Goal: Task Accomplishment & Management: Complete application form

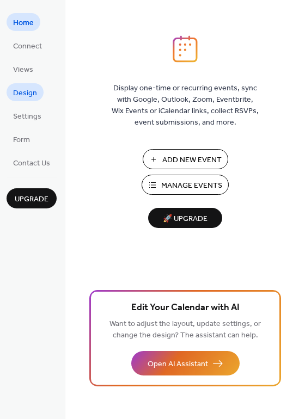
click at [24, 91] on span "Design" at bounding box center [25, 93] width 24 height 11
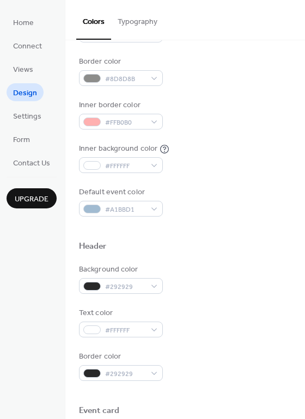
scroll to position [218, 0]
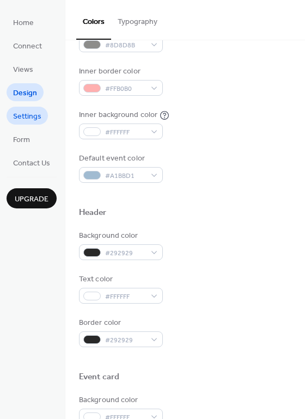
click at [25, 112] on span "Settings" at bounding box center [27, 116] width 28 height 11
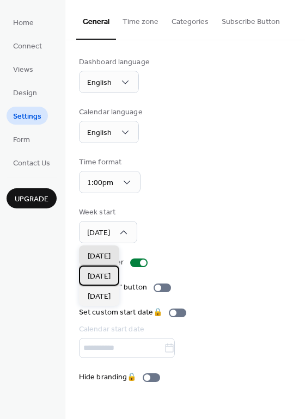
click at [106, 276] on span "Monday" at bounding box center [99, 276] width 23 height 11
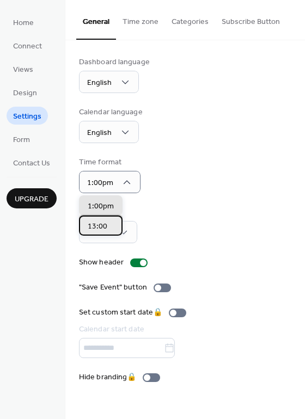
click at [113, 226] on div "13:00" at bounding box center [101, 226] width 44 height 20
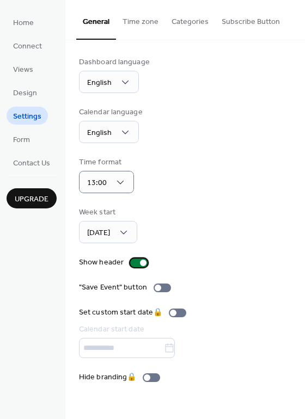
click at [138, 262] on div at bounding box center [138, 263] width 17 height 9
click at [132, 79] on div "English" at bounding box center [109, 82] width 60 height 22
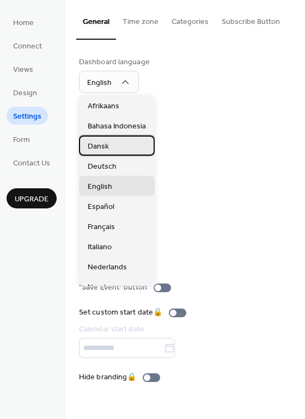
click at [117, 146] on div "Dansk" at bounding box center [117, 146] width 76 height 20
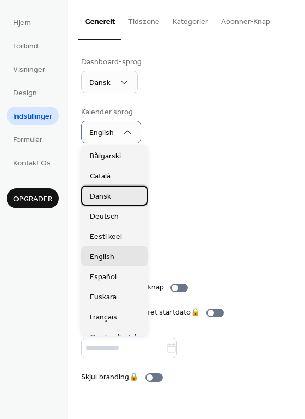
click at [114, 193] on div "Dansk" at bounding box center [114, 196] width 66 height 20
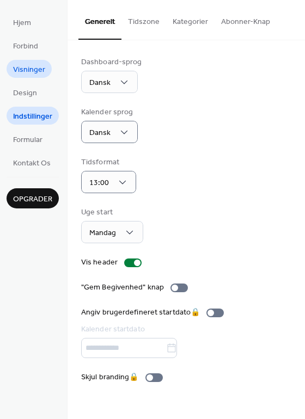
click at [33, 70] on span "Visninger" at bounding box center [29, 69] width 32 height 11
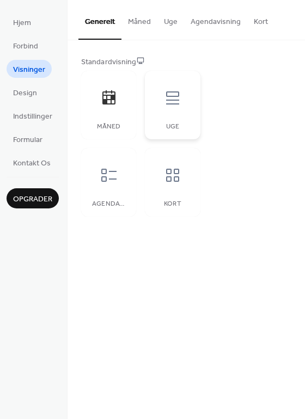
click at [159, 102] on div at bounding box center [172, 98] width 33 height 33
click at [120, 104] on div at bounding box center [109, 98] width 33 height 33
click at [133, 24] on button "Måned" at bounding box center [139, 19] width 36 height 39
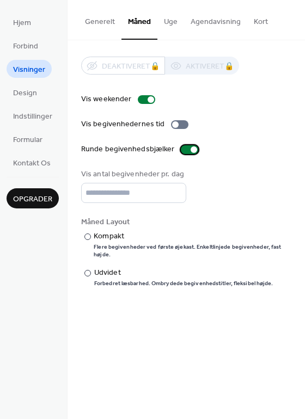
click at [182, 150] on div at bounding box center [189, 149] width 17 height 9
click at [182, 150] on div at bounding box center [185, 149] width 7 height 7
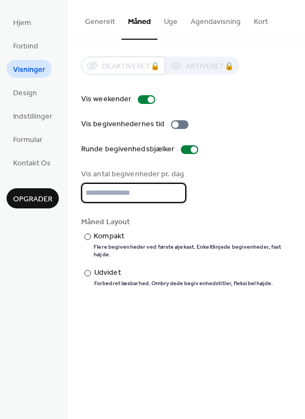
type input "*"
click at [171, 196] on input "*" at bounding box center [133, 193] width 105 height 20
click at [175, 196] on input "*" at bounding box center [133, 193] width 105 height 20
click at [173, 195] on input "*" at bounding box center [133, 193] width 105 height 20
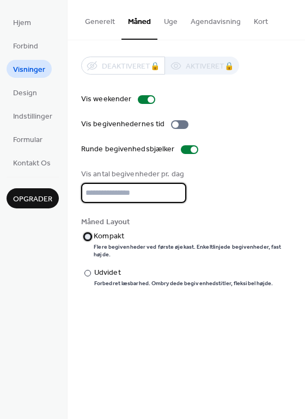
click at [91, 238] on div "​" at bounding box center [86, 236] width 10 height 11
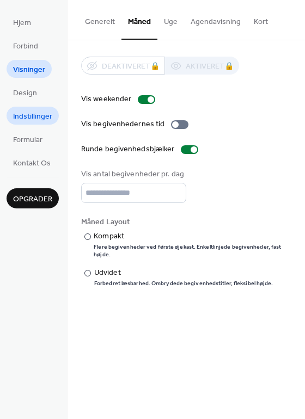
click at [29, 120] on span "Indstillinger" at bounding box center [32, 116] width 39 height 11
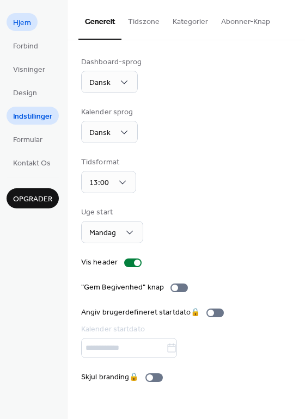
click at [24, 25] on span "Hjem" at bounding box center [22, 22] width 18 height 11
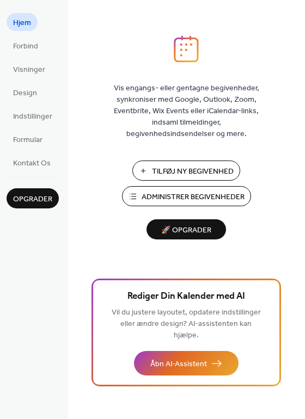
click at [170, 198] on span "Administrer Begivenheder" at bounding box center [192, 197] width 103 height 11
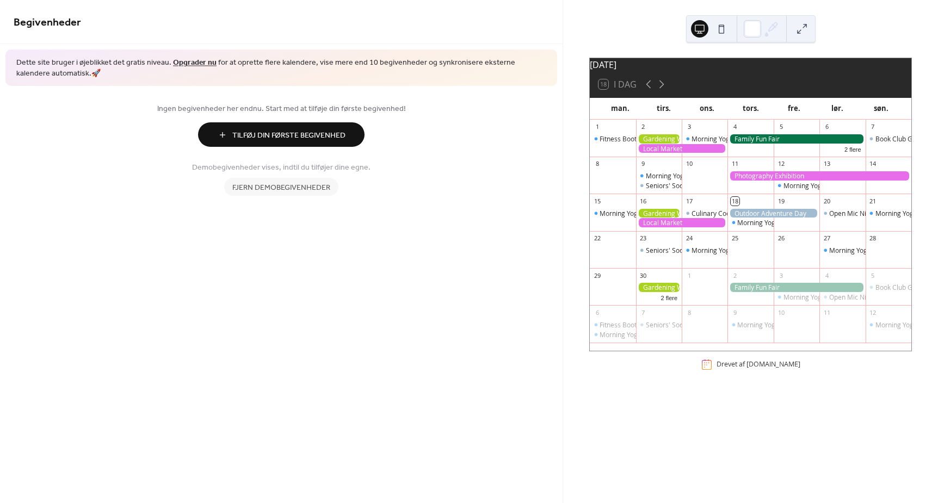
click at [304, 187] on span "Fjern demobegivenheder" at bounding box center [281, 187] width 98 height 11
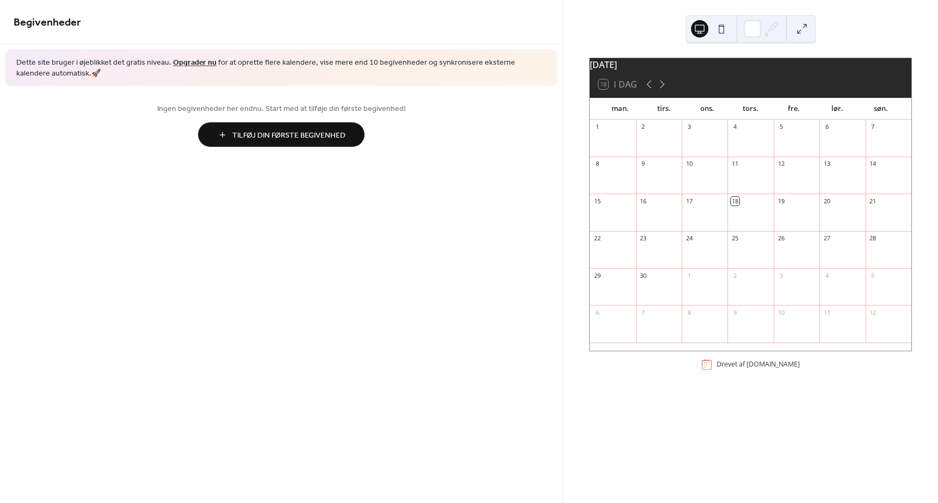
click at [327, 136] on span "Tilføj Din Første Begivenhed" at bounding box center [288, 135] width 113 height 11
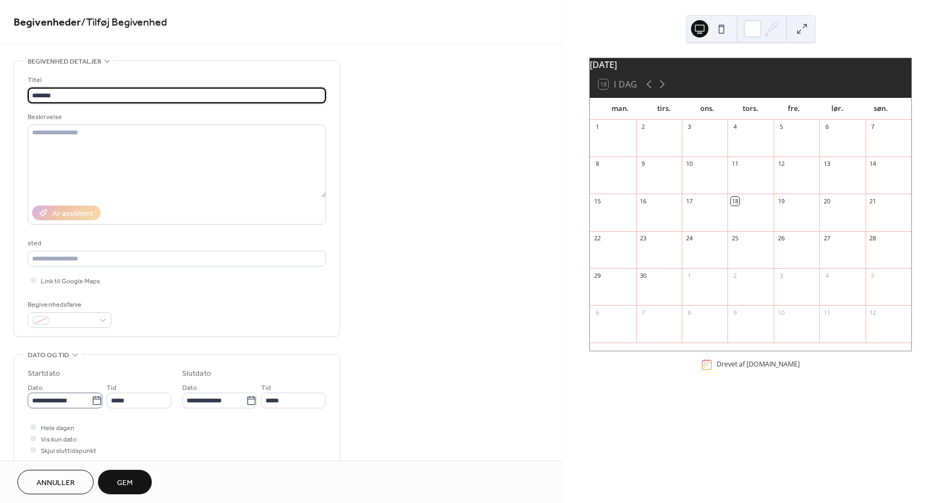
type input "*******"
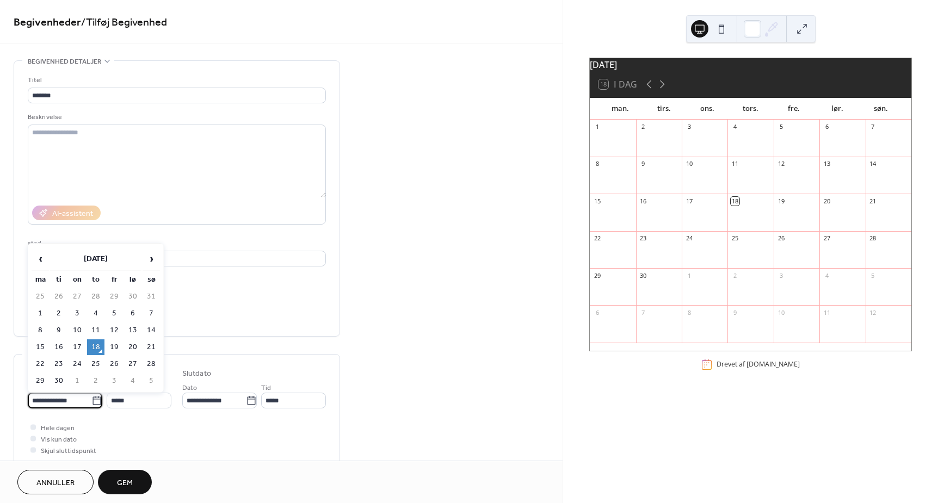
click at [67, 403] on input "**********" at bounding box center [60, 401] width 64 height 16
click at [132, 345] on td "20" at bounding box center [132, 348] width 17 height 16
type input "**********"
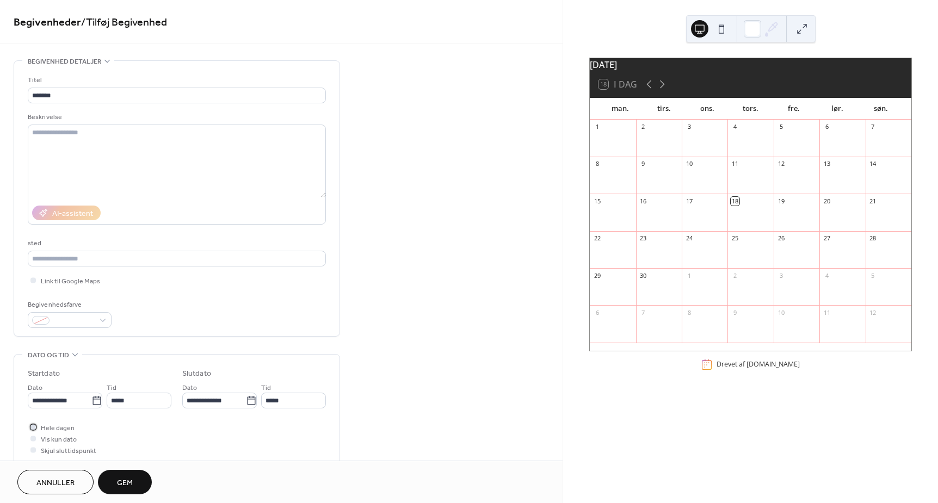
click at [52, 427] on span "Hele dagen" at bounding box center [58, 428] width 34 height 11
click at [131, 484] on span "Gem" at bounding box center [125, 483] width 16 height 11
